Goal: Task Accomplishment & Management: Manage account settings

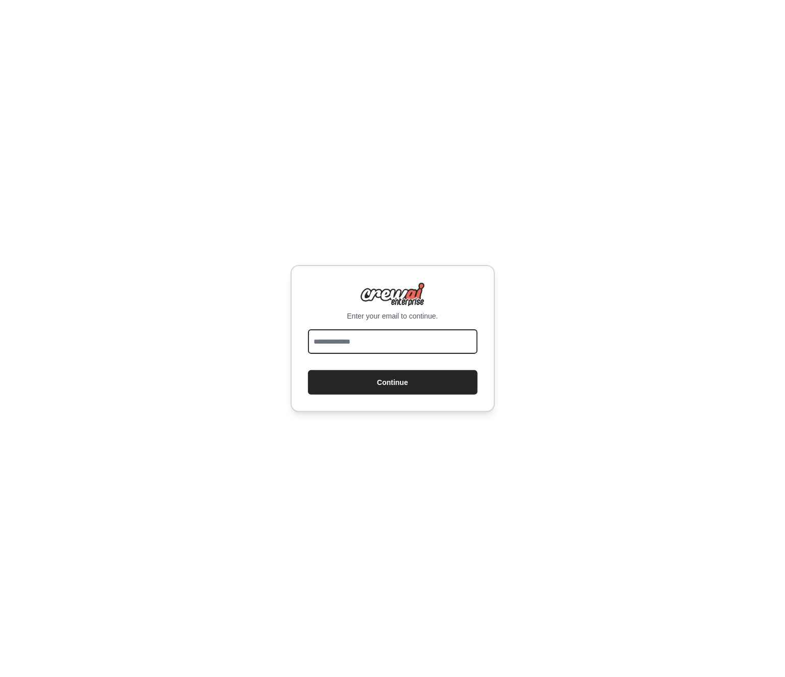
click at [397, 352] on input "email" at bounding box center [393, 341] width 170 height 25
click at [0, 677] on com-1password-button at bounding box center [0, 677] width 0 height 0
click at [387, 342] on input "email" at bounding box center [393, 341] width 170 height 25
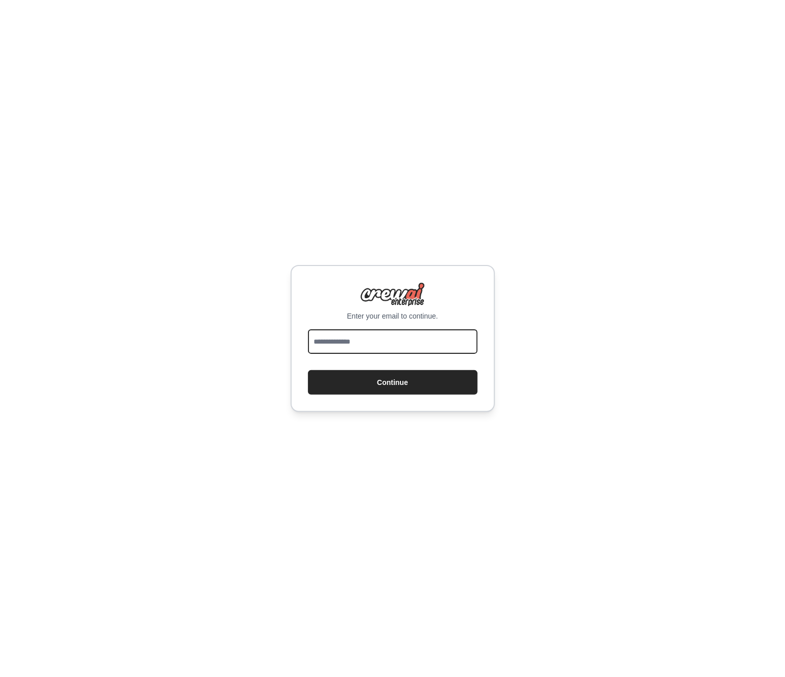
click at [386, 348] on input "email" at bounding box center [393, 341] width 170 height 25
type input "**********"
click at [547, 395] on div "**********" at bounding box center [392, 338] width 785 height 677
click at [412, 387] on button "Continue" at bounding box center [393, 382] width 170 height 25
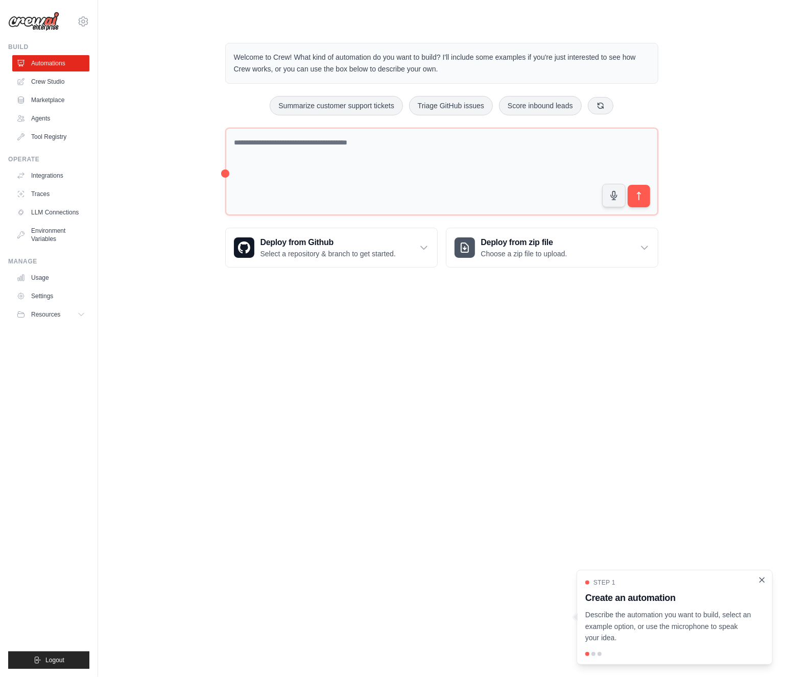
click at [762, 578] on icon "Close walkthrough" at bounding box center [761, 580] width 9 height 9
click at [80, 18] on icon at bounding box center [83, 21] width 12 height 12
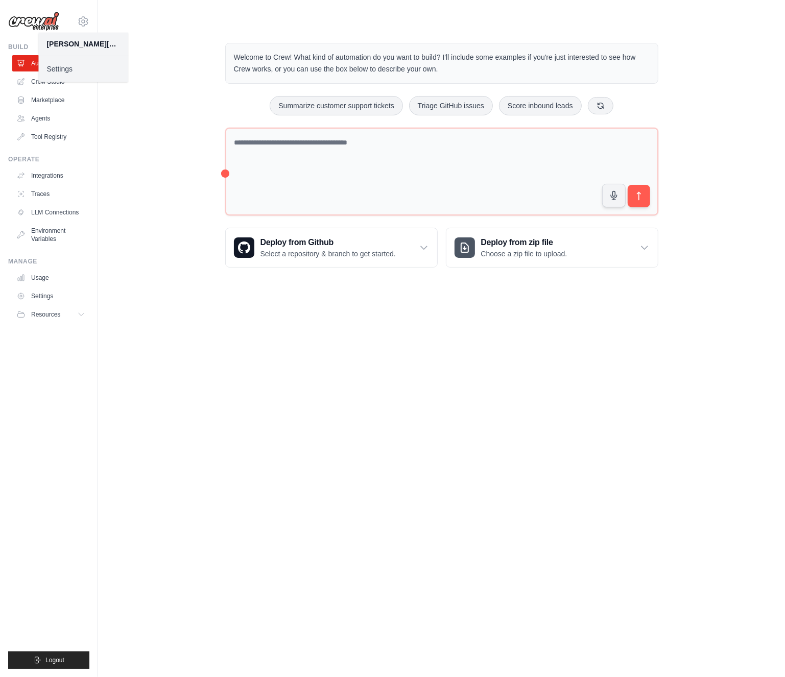
click at [66, 69] on link "Settings" at bounding box center [83, 69] width 90 height 18
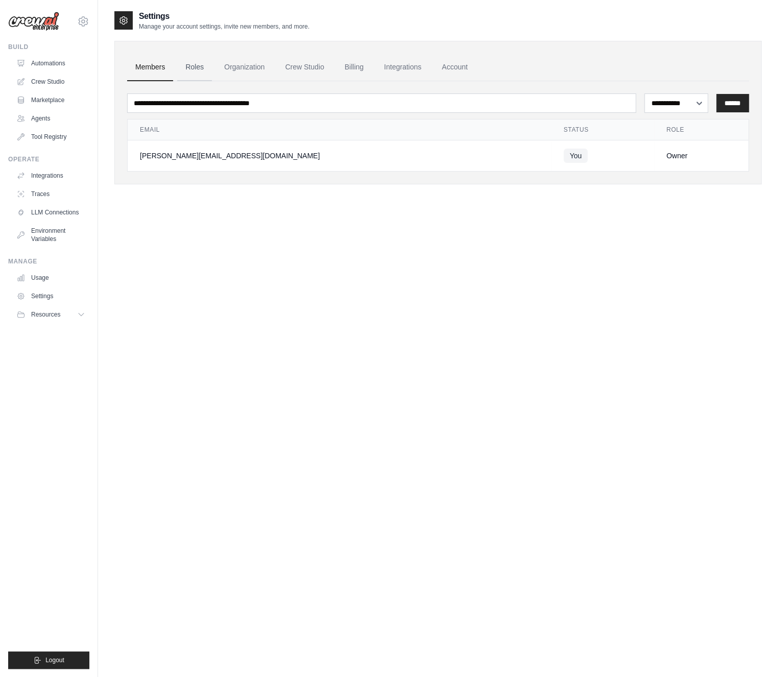
click at [211, 75] on link "Roles" at bounding box center [194, 68] width 35 height 28
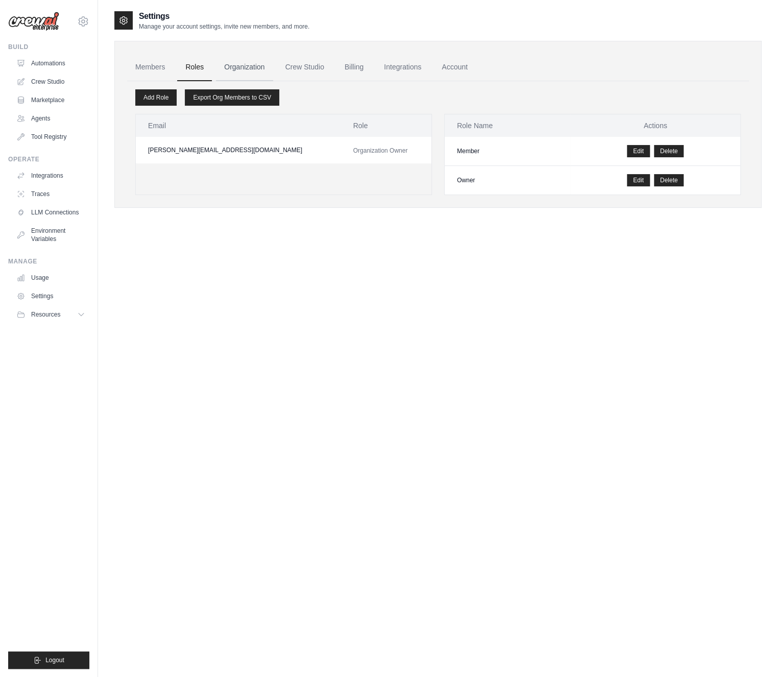
click at [242, 68] on link "Organization" at bounding box center [244, 68] width 57 height 28
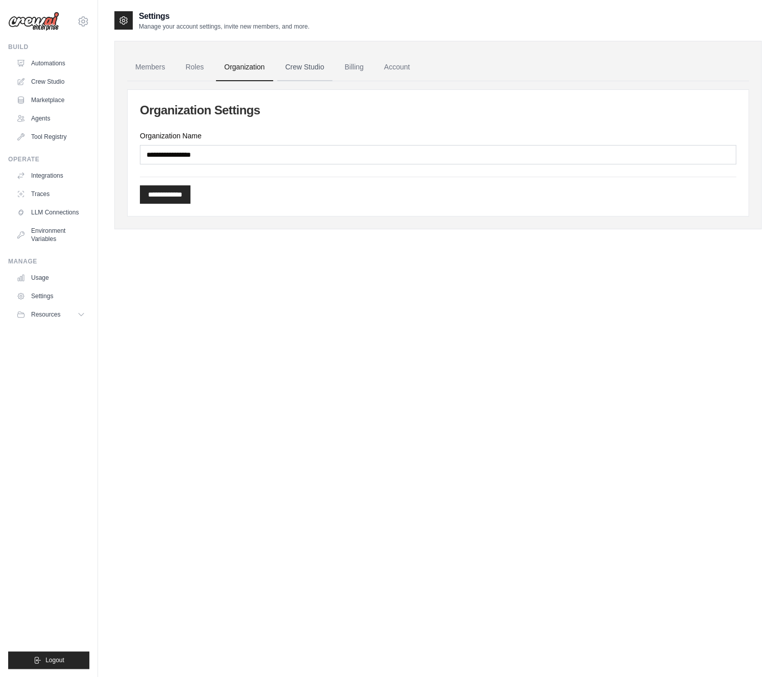
click at [314, 67] on link "Crew Studio" at bounding box center [304, 68] width 55 height 28
click at [608, 337] on div "**********" at bounding box center [438, 348] width 648 height 677
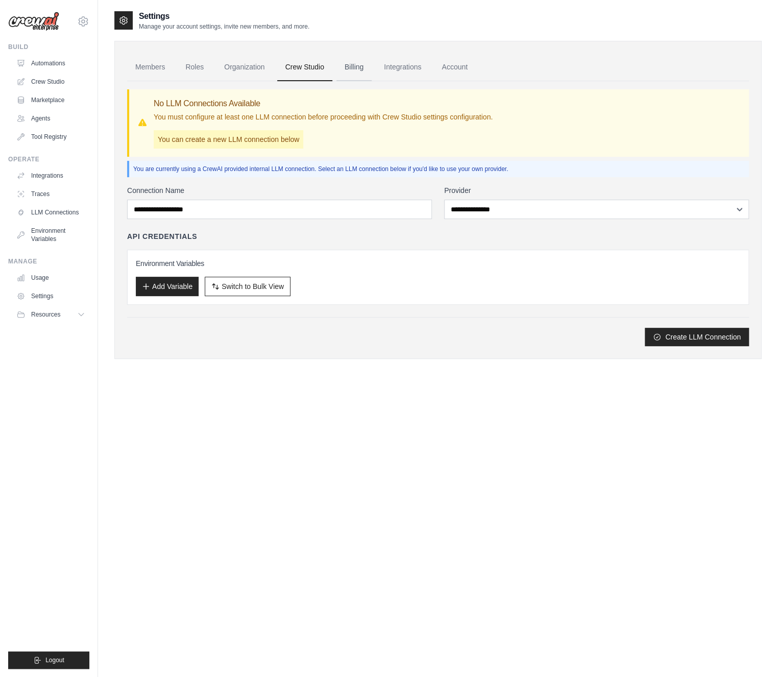
click at [371, 67] on link "Billing" at bounding box center [354, 68] width 35 height 28
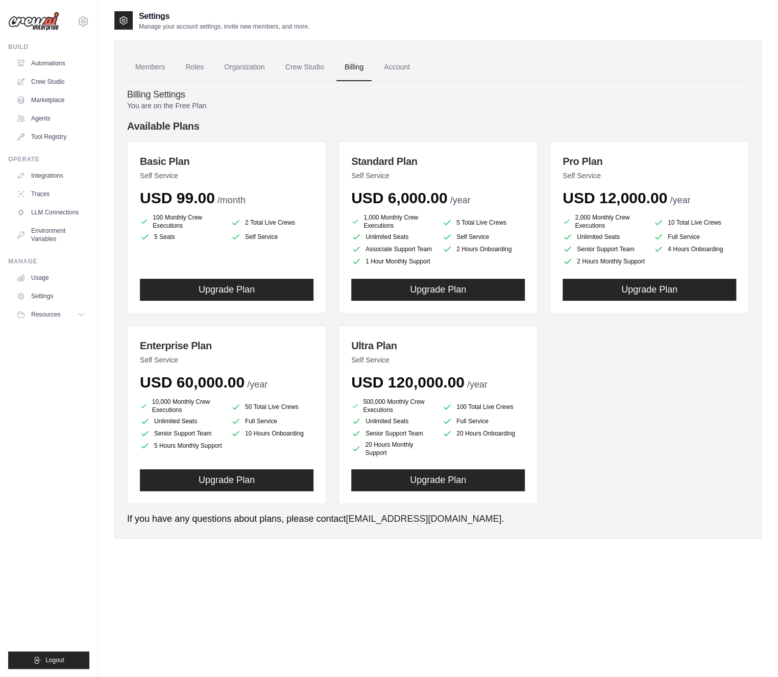
click at [35, 19] on img at bounding box center [33, 21] width 51 height 19
